Goal: Find specific page/section: Find specific page/section

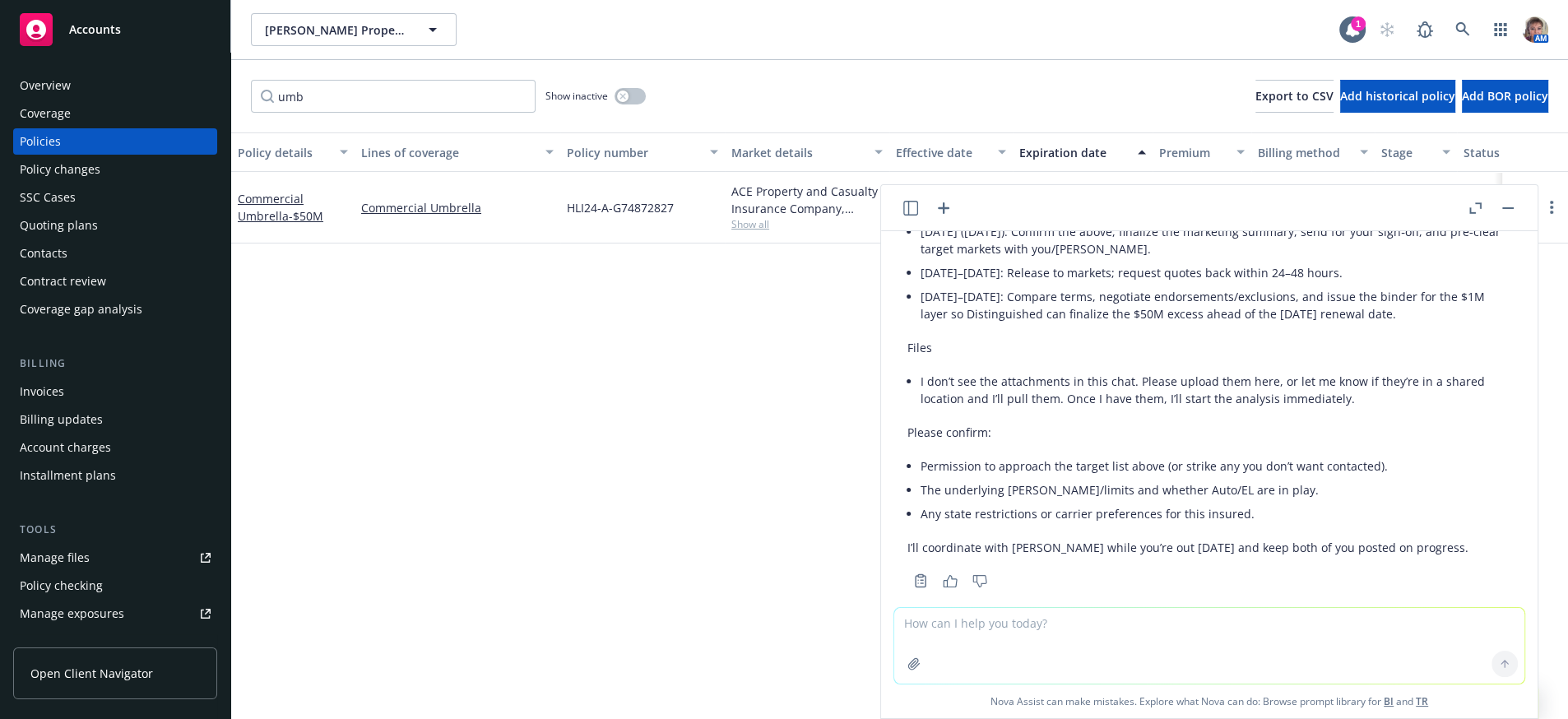
scroll to position [1404, 0]
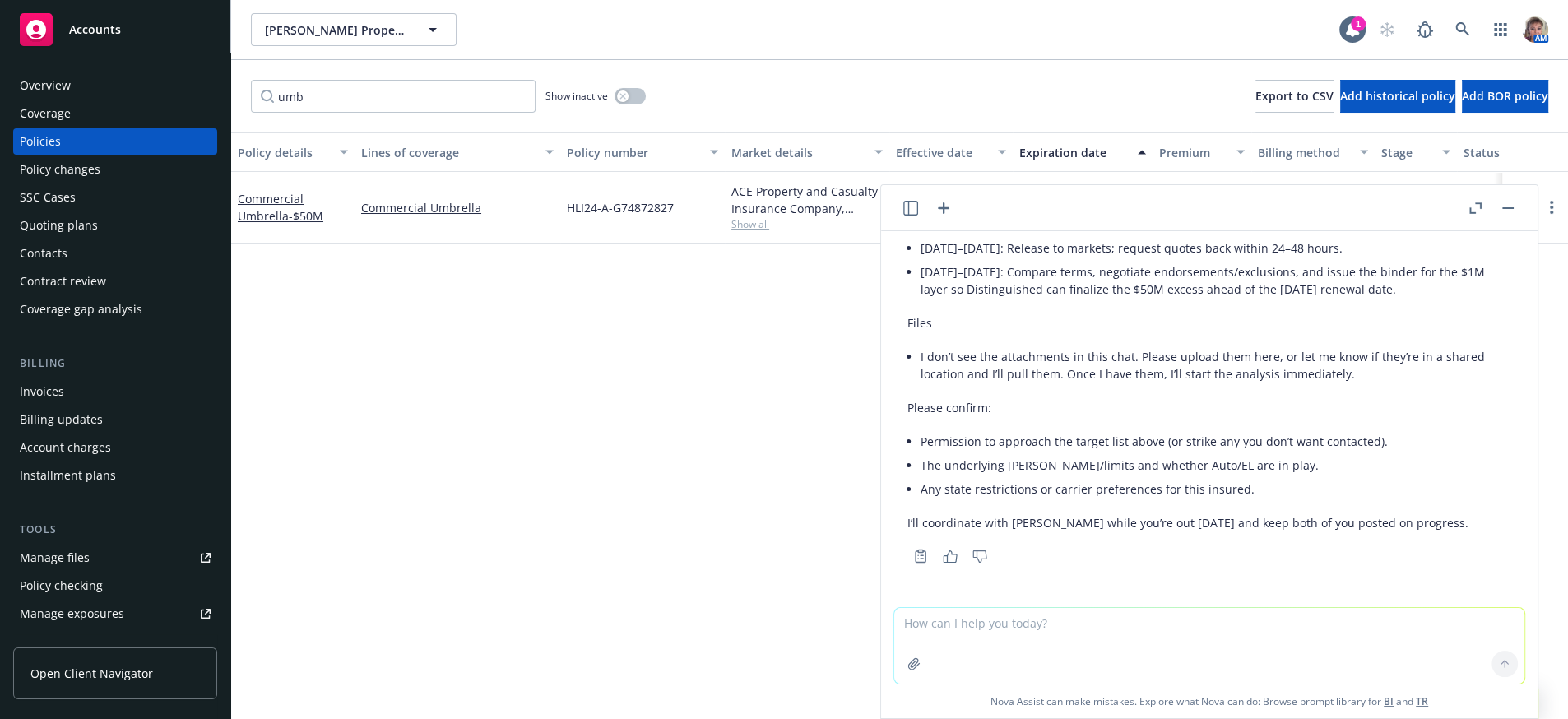
click at [1208, 646] on textarea at bounding box center [1210, 645] width 630 height 75
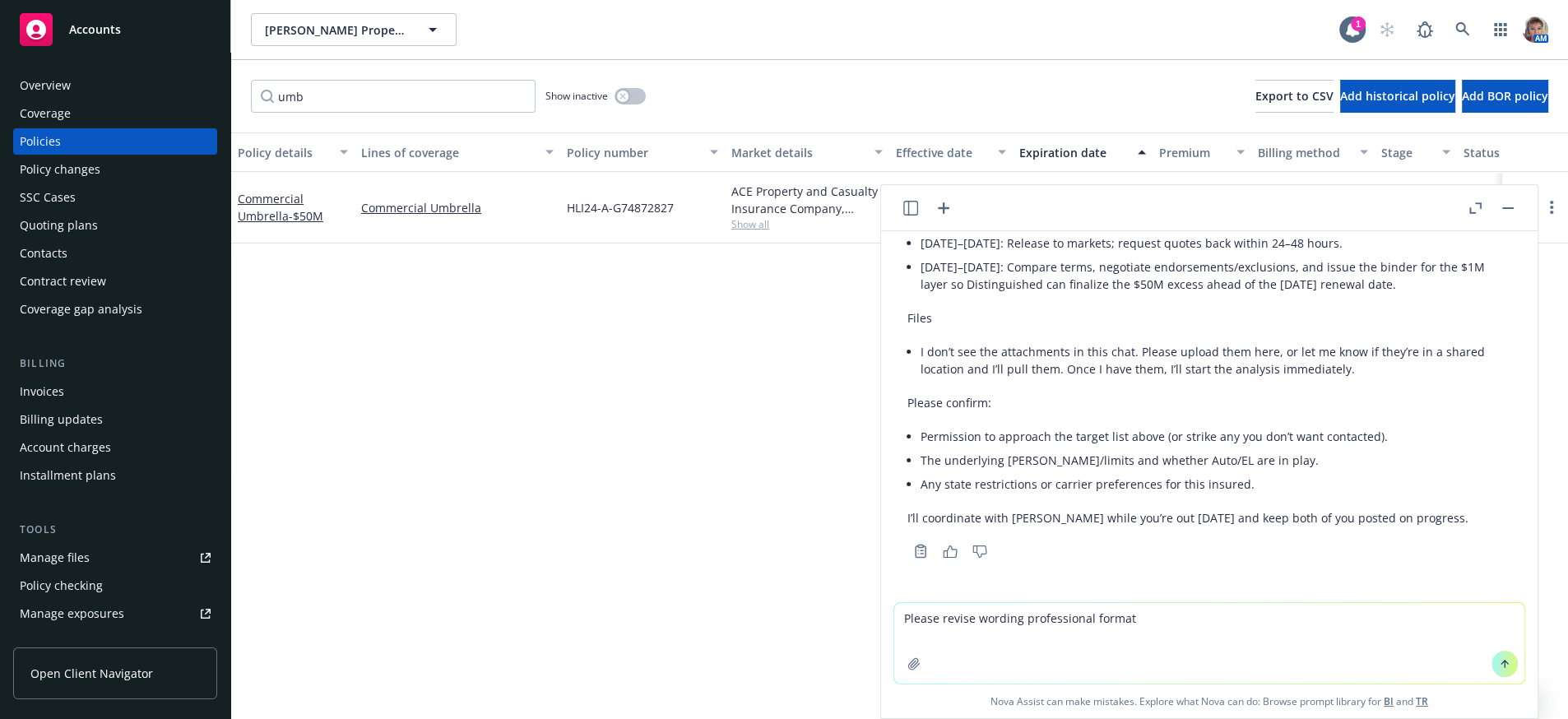
click at [938, 646] on textarea "Please revise wording professional format" at bounding box center [1210, 643] width 630 height 80
click at [1158, 622] on textarea "Please revise wording professional format" at bounding box center [1210, 643] width 630 height 80
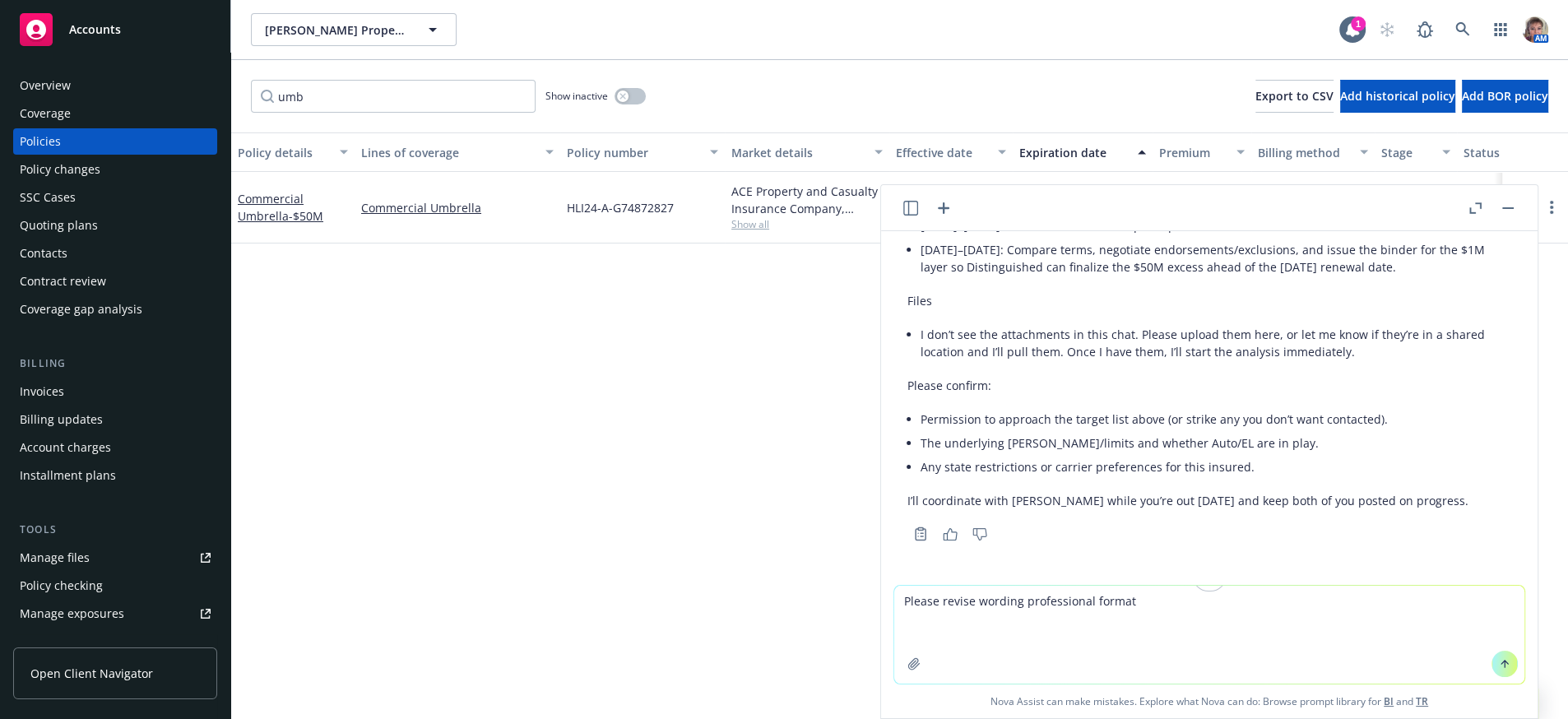
paste textarea "Lorem Ipsu: Dolo si ame co Adip’e seddoeiu. Temporinci ut lab et dolorem aliqua…"
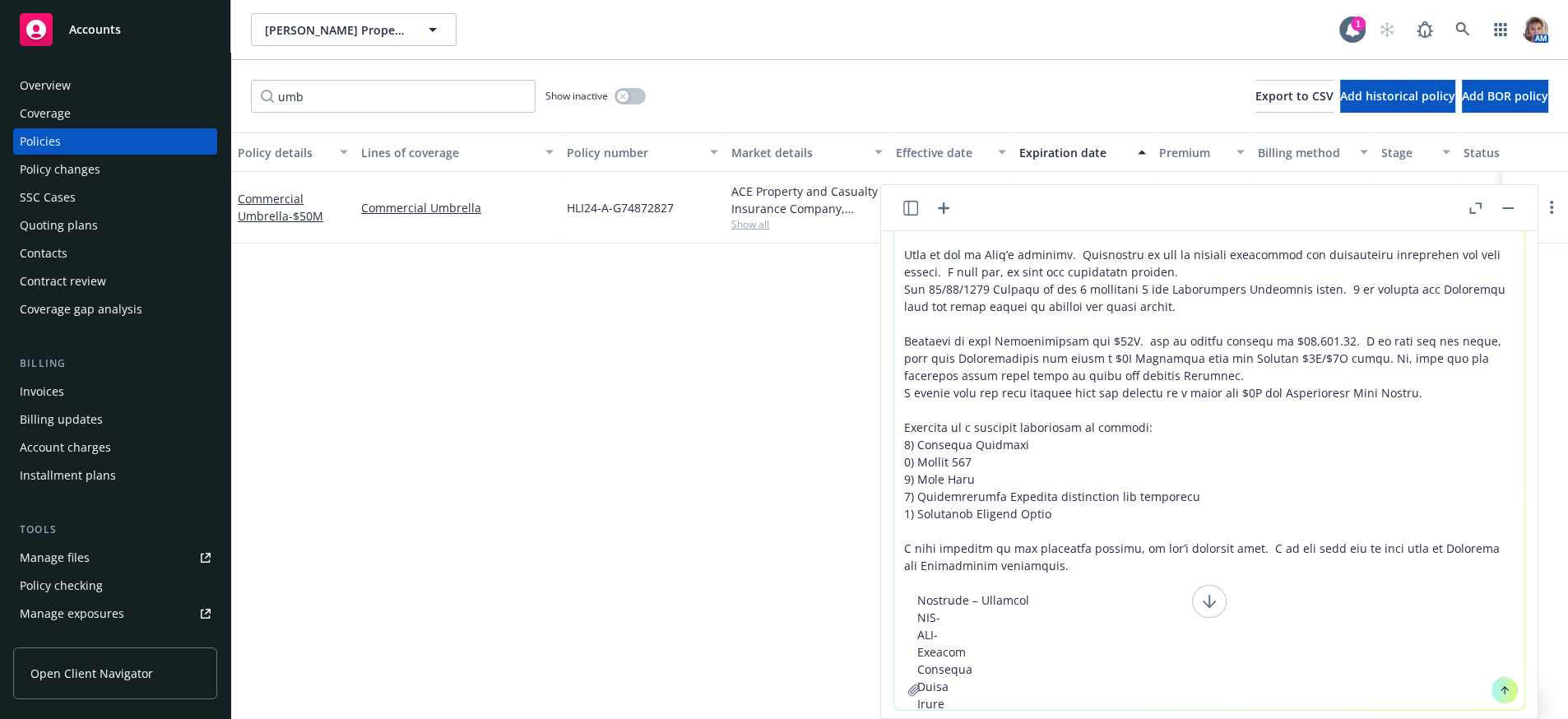
scroll to position [96, 0]
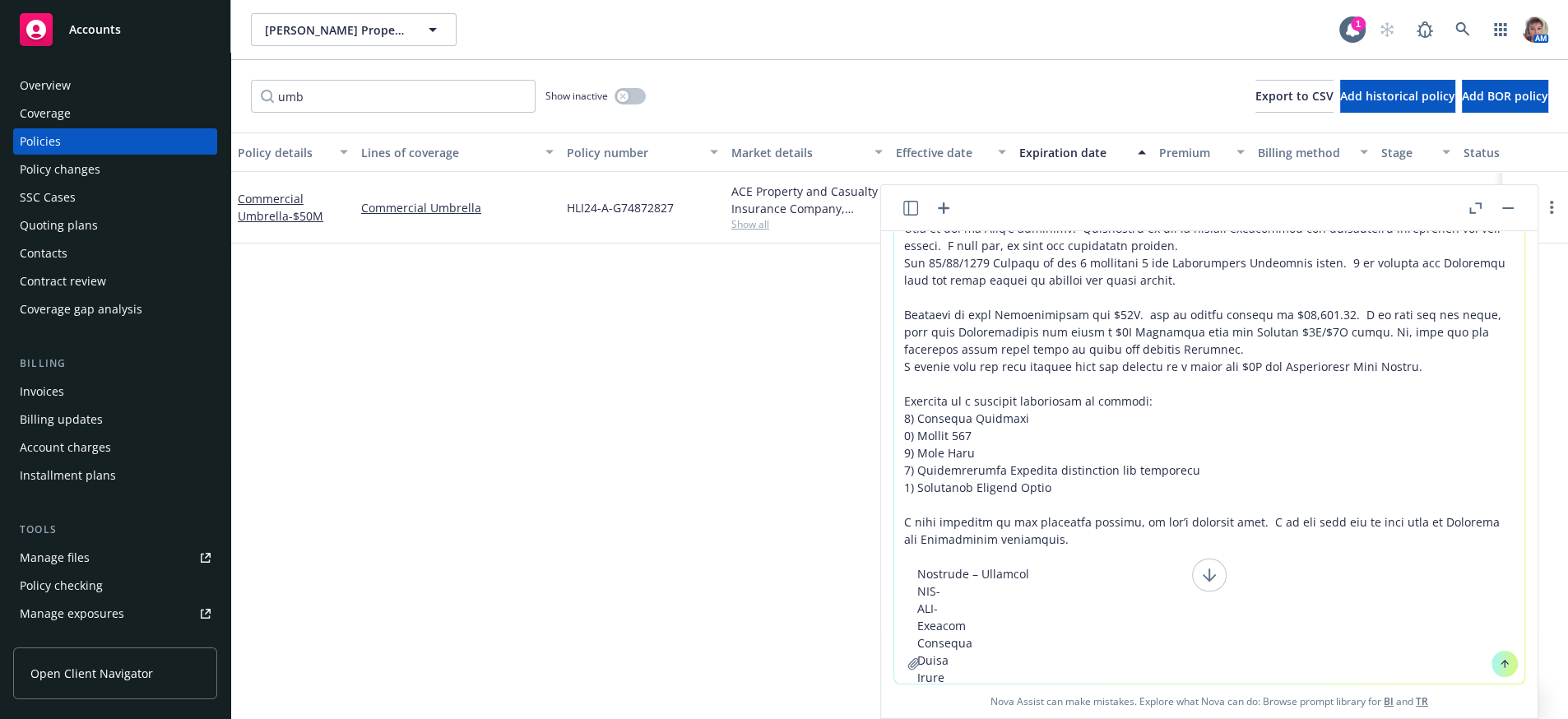
type textarea "Loremi dolors ametcon adipiscingel seddoe Tempo Inci: Utla et dol ma Aliq’e adm…"
click at [1492, 662] on button at bounding box center [1504, 663] width 26 height 26
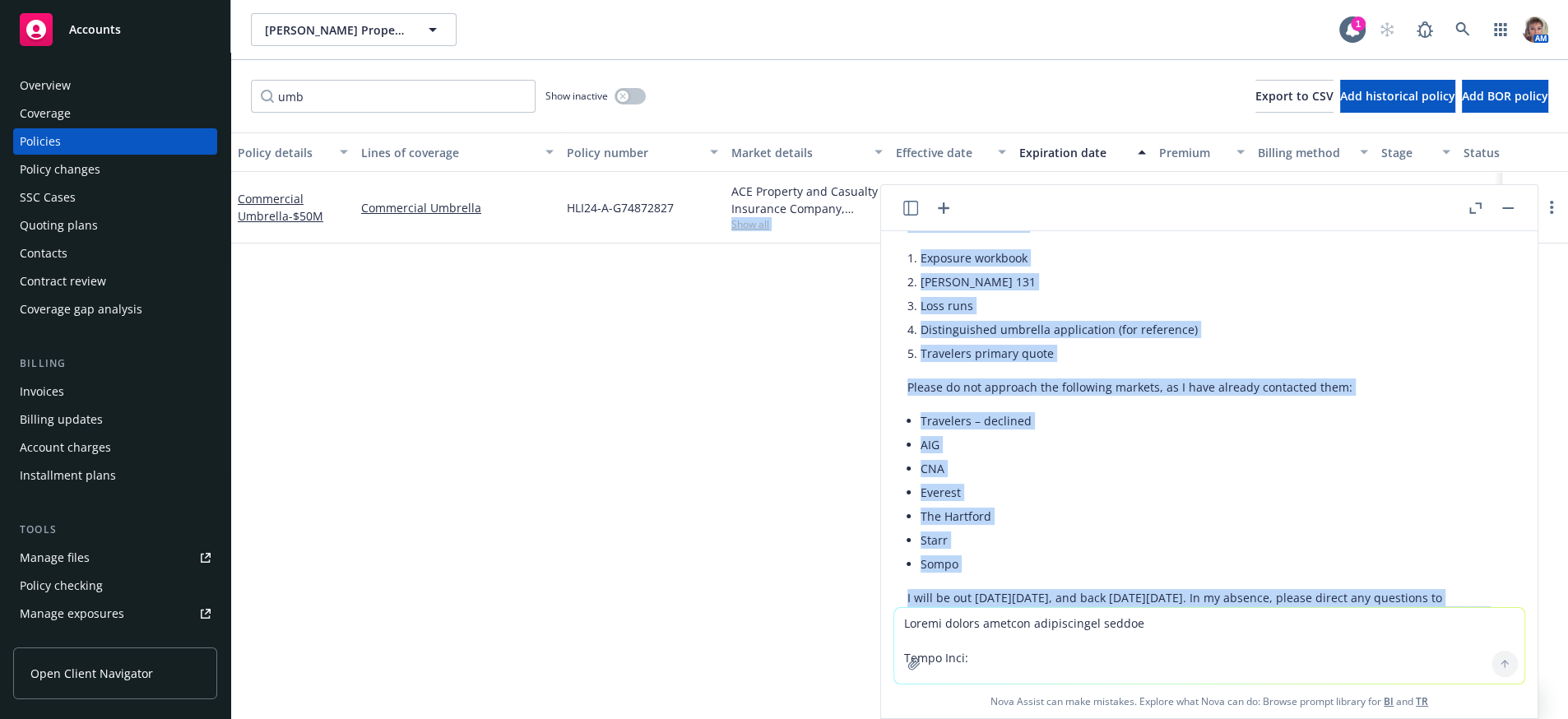
scroll to position [2250, 0]
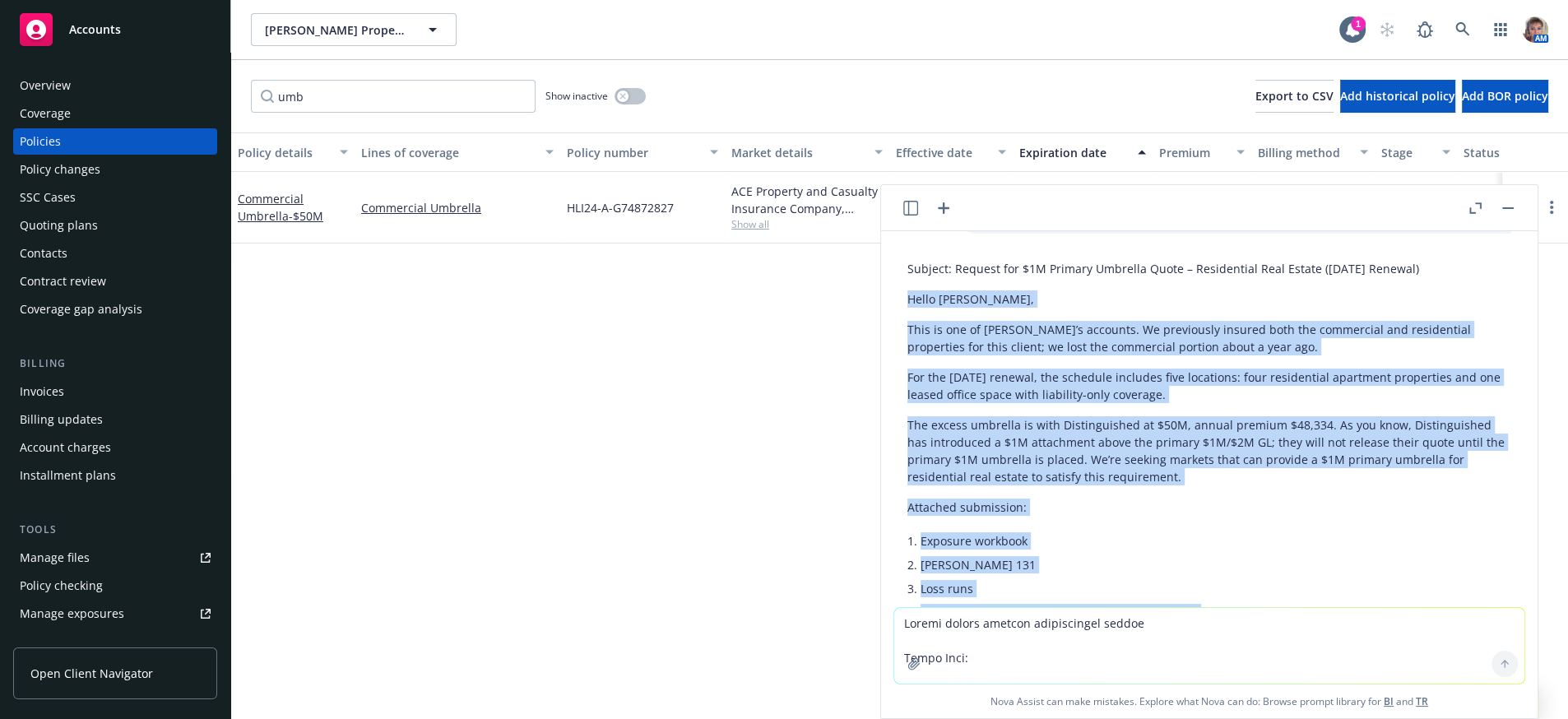
drag, startPoint x: 1026, startPoint y: 464, endPoint x: 899, endPoint y: 385, distance: 149.6
click at [899, 385] on div "Subject: Request for $1M Primary Umbrella Quote – Residential Real Estate ([DAT…" at bounding box center [1210, 662] width 630 height 819
copy div "Lorem Ipsu, Dolo si ame co Adip’e seddoeiu. Te incididunt utlabor etdo mag aliq…"
click at [1493, 25] on link "button" at bounding box center [1501, 29] width 33 height 33
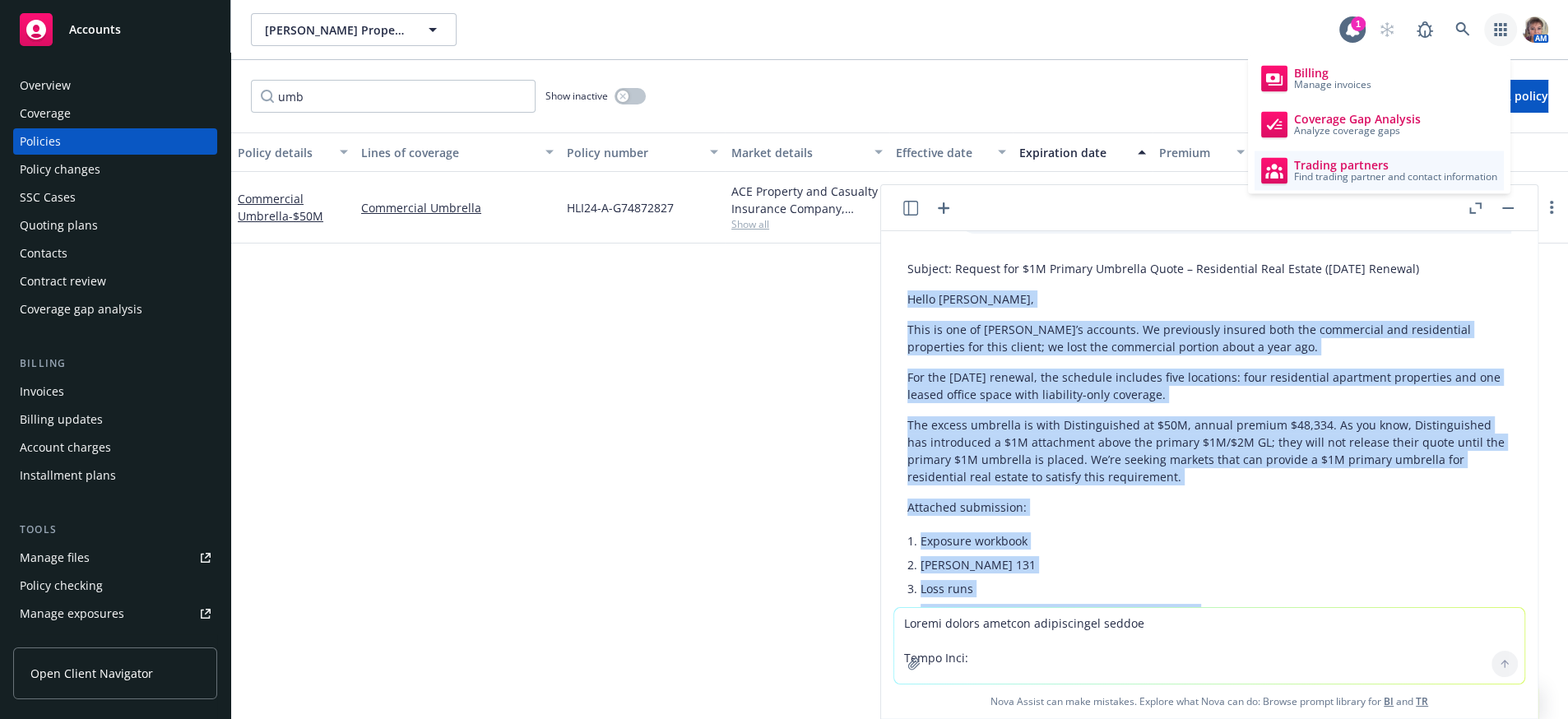
click at [1375, 162] on span "Trading partners" at bounding box center [1396, 164] width 204 height 13
